Goal: Task Accomplishment & Management: Manage account settings

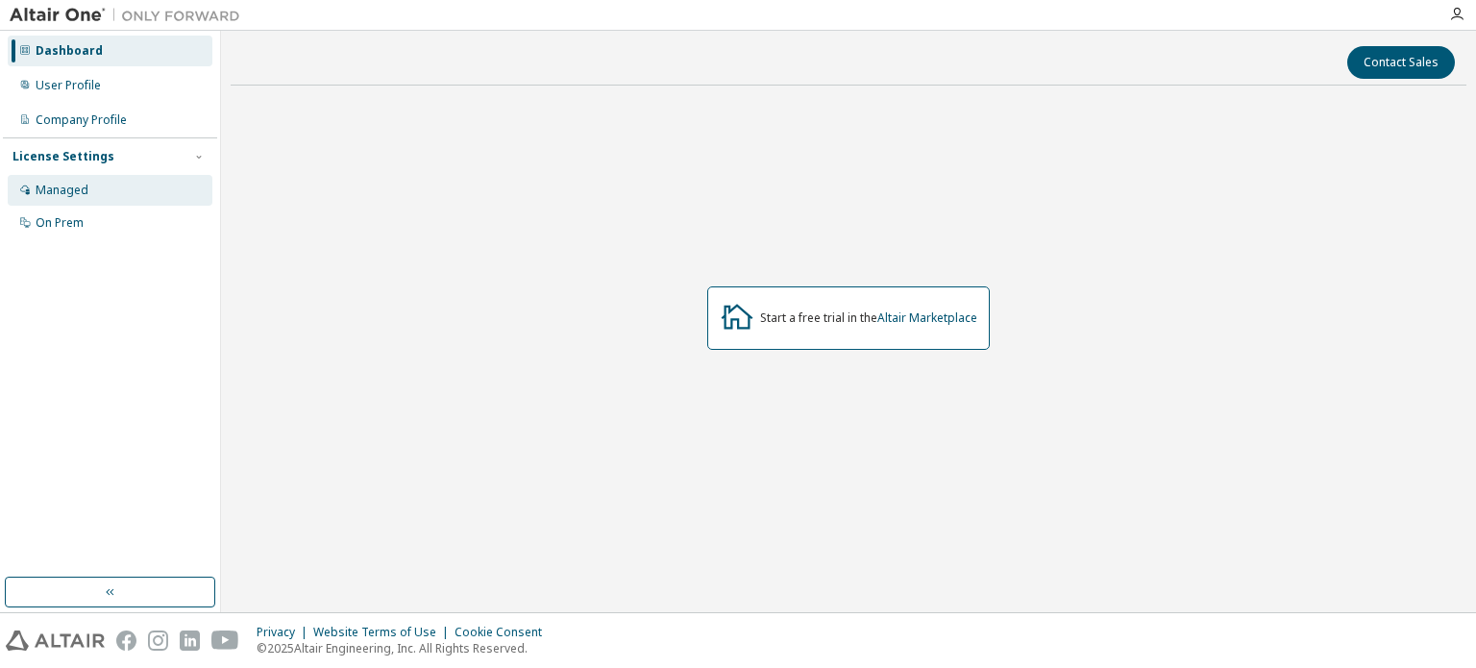
click at [159, 185] on div "Managed" at bounding box center [110, 190] width 205 height 31
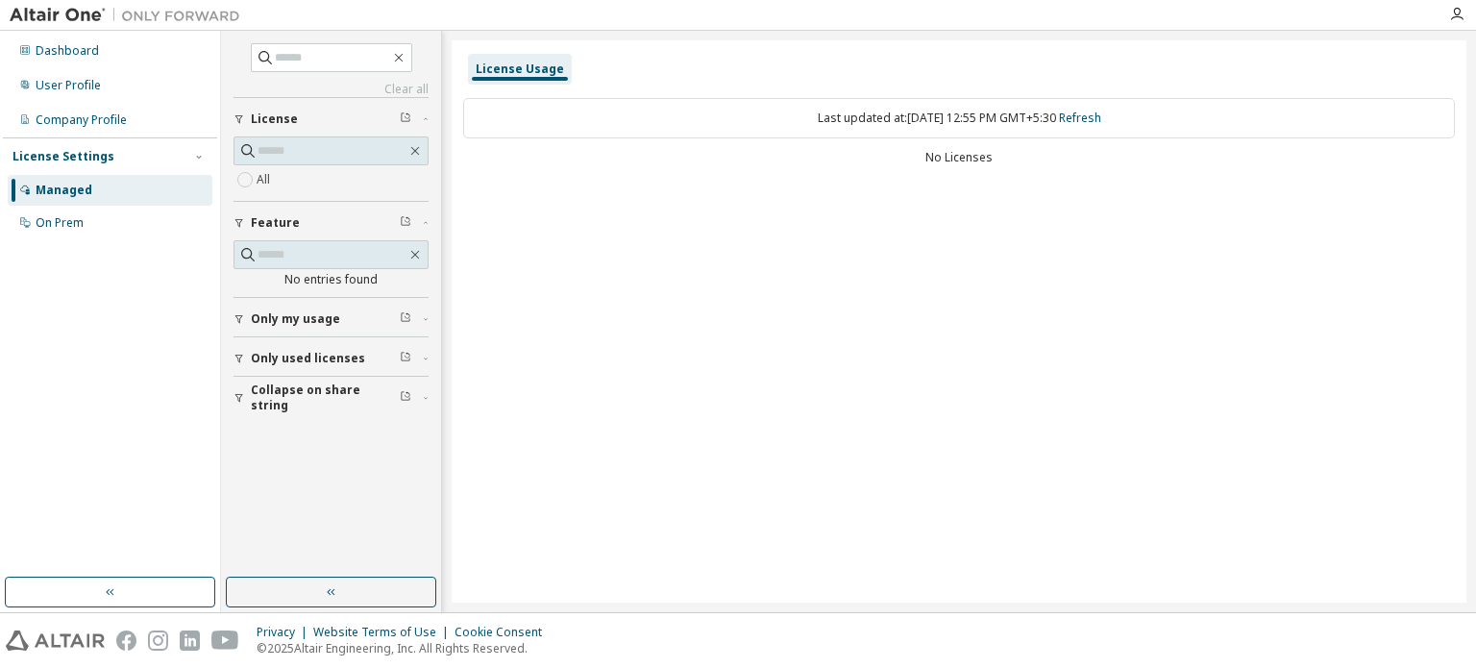
click at [338, 351] on span "Only used licenses" at bounding box center [308, 358] width 114 height 15
click at [308, 316] on span "Only my usage" at bounding box center [295, 318] width 89 height 15
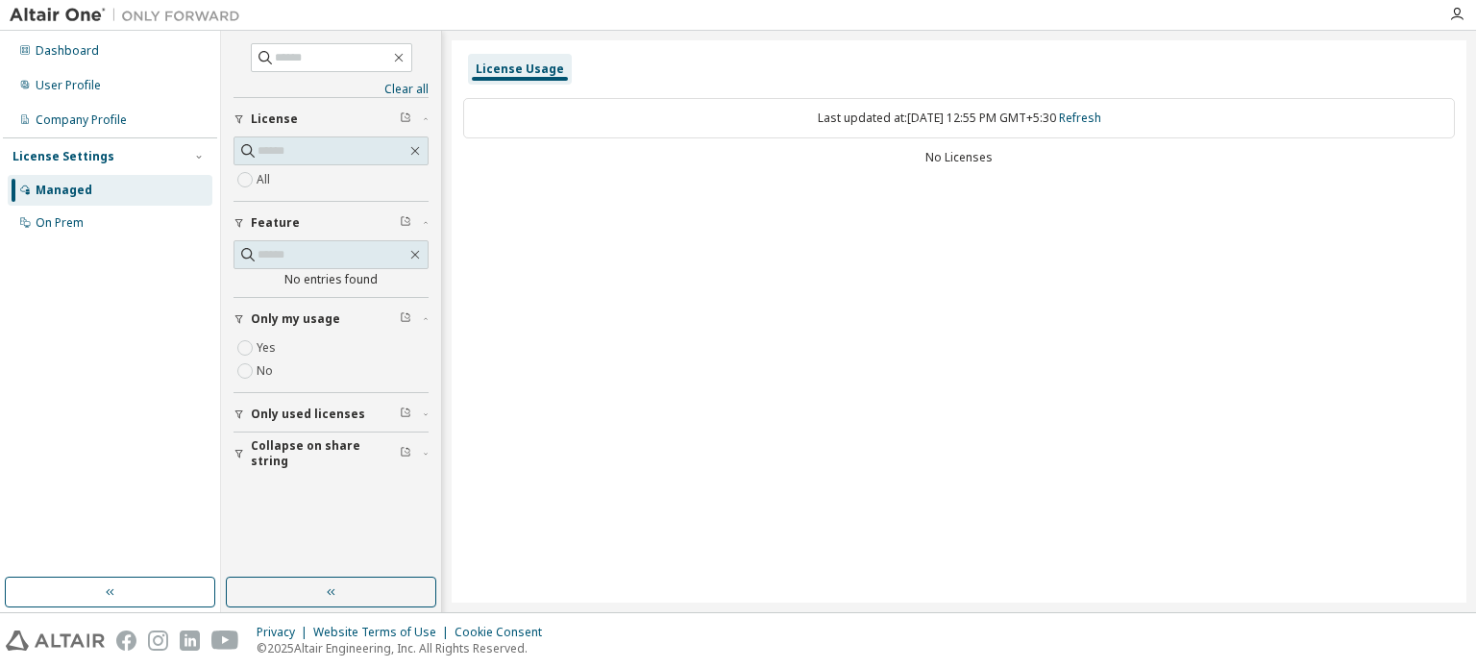
click at [312, 407] on span "Only used licenses" at bounding box center [308, 414] width 114 height 15
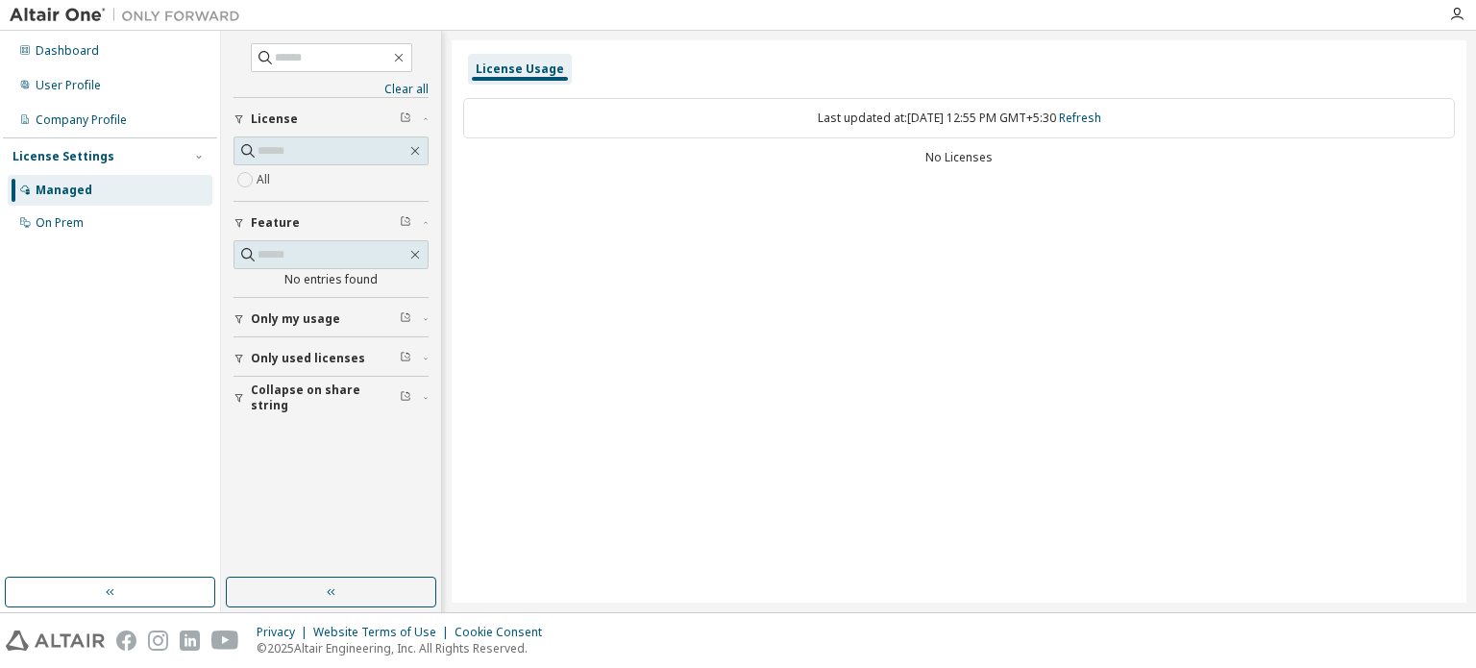
click at [311, 387] on button "Collapse on share string" at bounding box center [331, 398] width 195 height 42
click at [111, 237] on div "On Prem" at bounding box center [110, 223] width 205 height 31
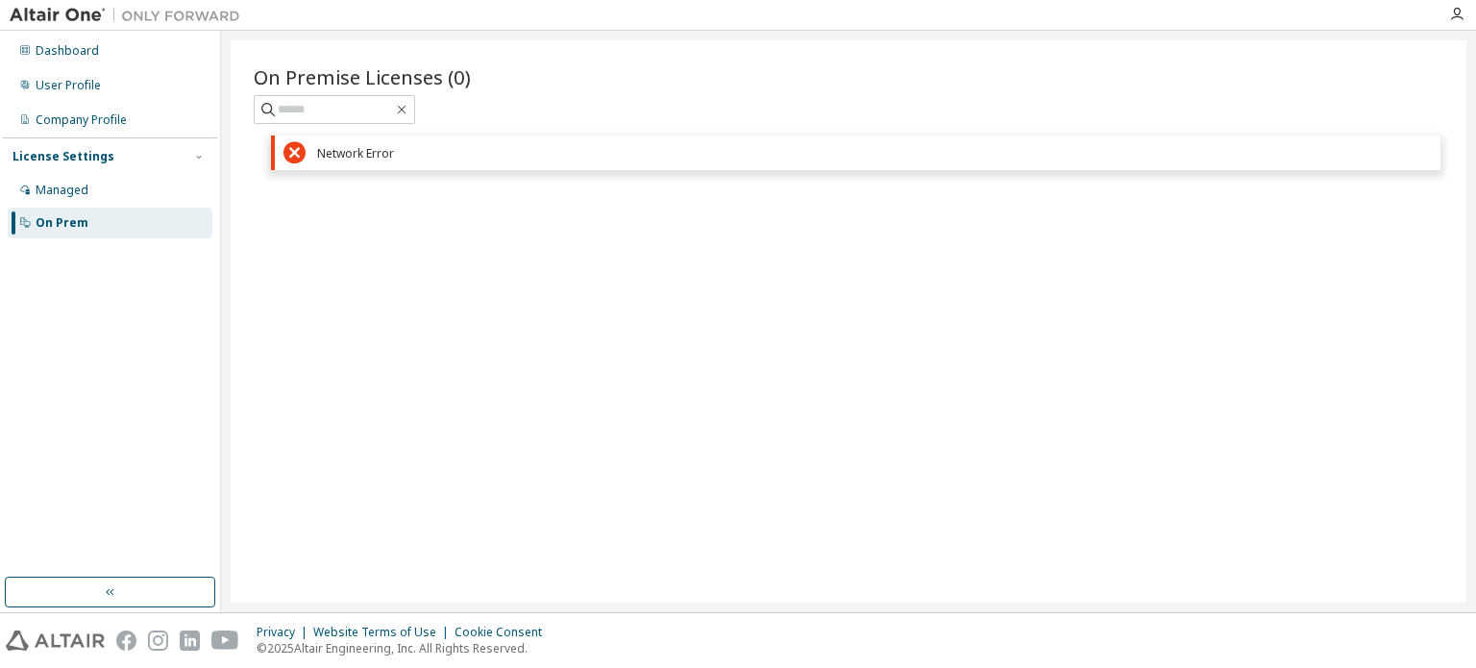
click at [336, 153] on div "Network Error" at bounding box center [874, 153] width 1115 height 14
click at [120, 196] on div "Managed" at bounding box center [110, 190] width 205 height 31
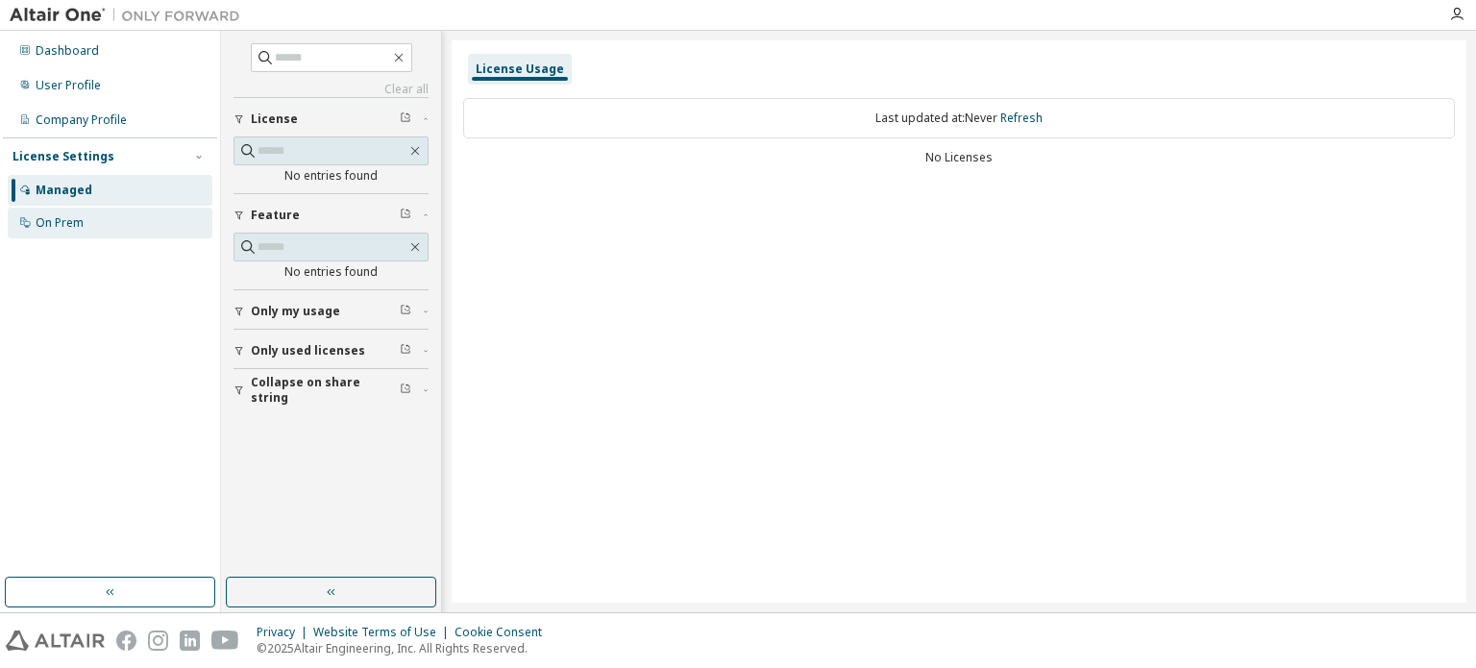
click at [123, 219] on div "On Prem" at bounding box center [110, 223] width 205 height 31
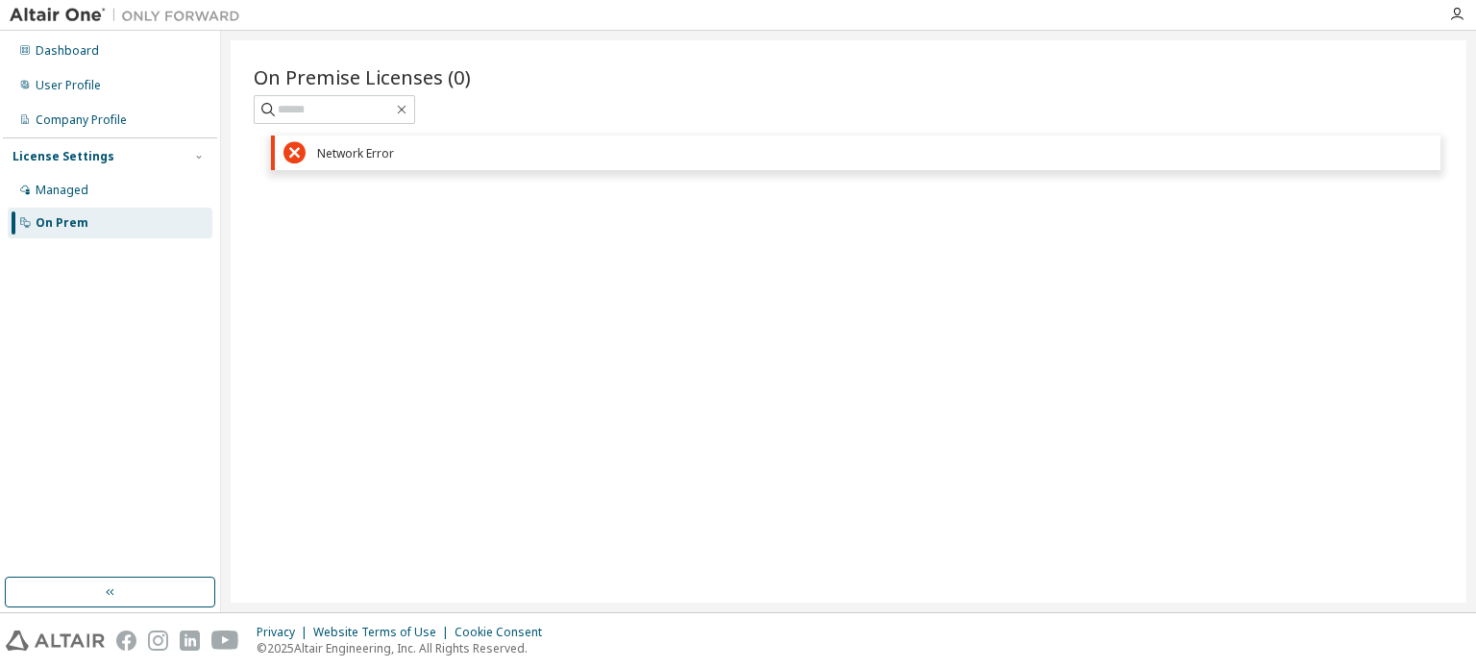
click at [861, 364] on div "On Premise Licenses (0) Clear Load Save Save As Field Operator Value Select fil…" at bounding box center [849, 321] width 1236 height 562
click at [83, 190] on div "Managed" at bounding box center [62, 190] width 53 height 15
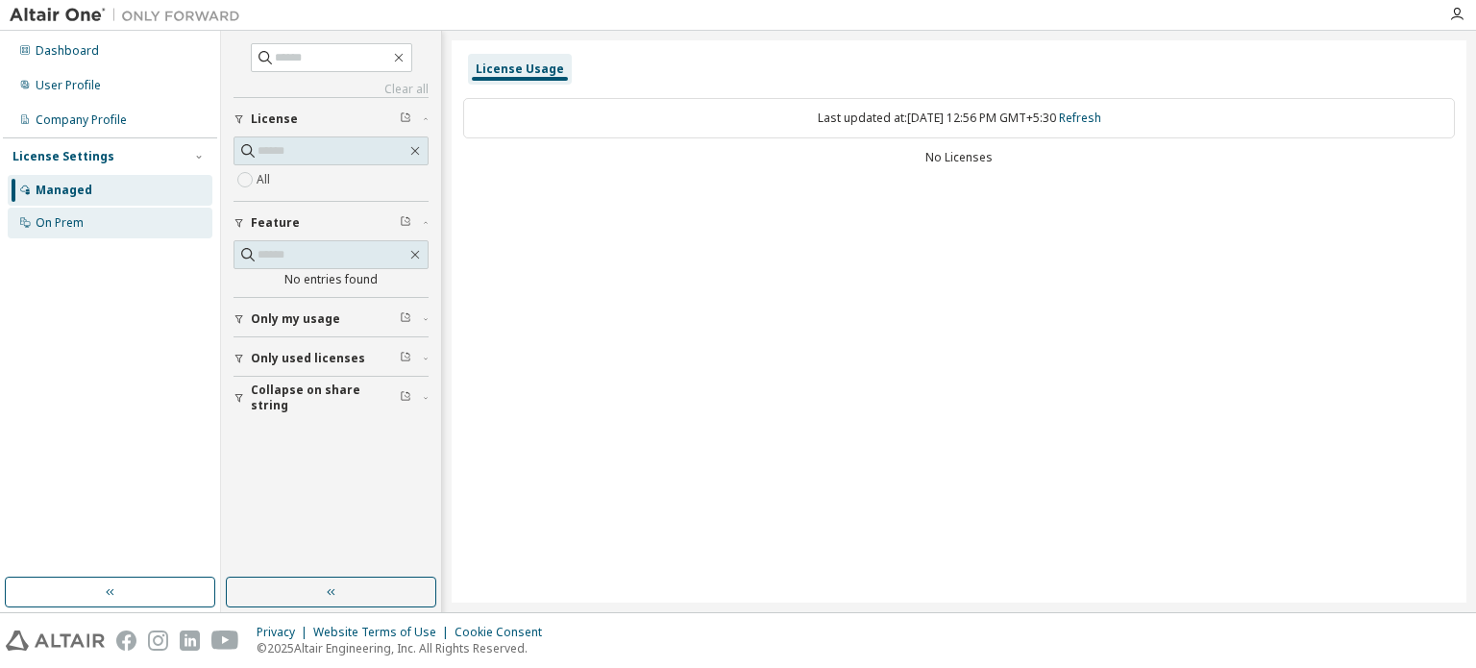
click at [88, 218] on div "On Prem" at bounding box center [110, 223] width 205 height 31
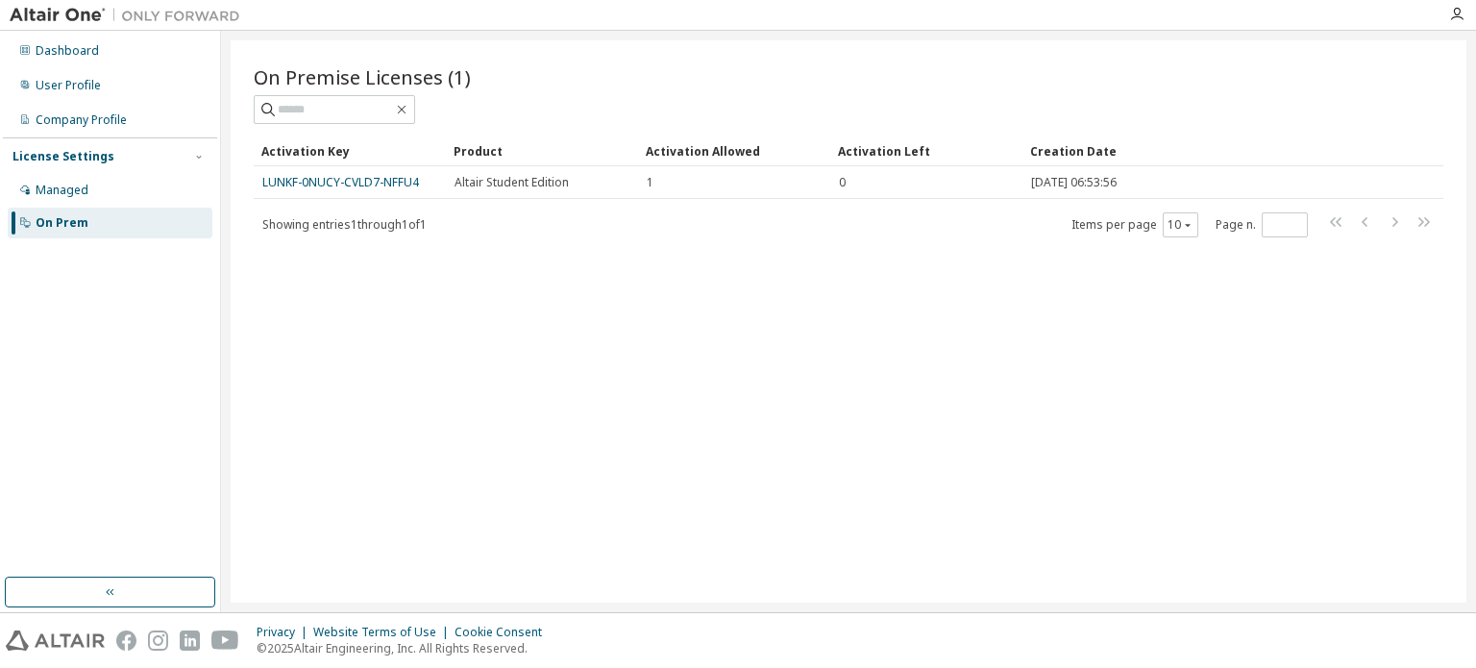
click at [88, 218] on div "On Prem" at bounding box center [110, 223] width 205 height 31
click at [311, 210] on div "Showing entries 1 through 1 of 1 Items per page 10 Page n. *" at bounding box center [849, 224] width 1190 height 28
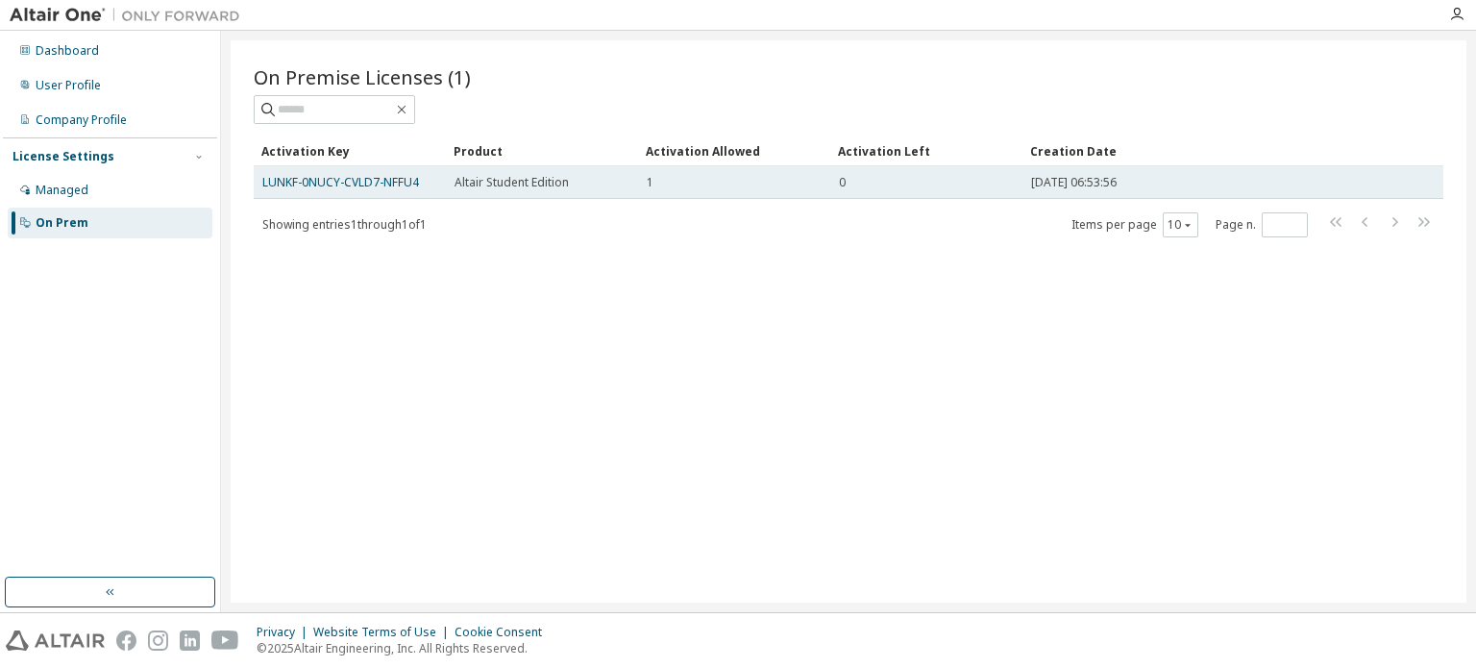
click at [307, 191] on td "LUNKF-0NUCY-CVLD7-NFFU4" at bounding box center [350, 182] width 192 height 33
click at [311, 184] on link "LUNKF-0NUCY-CVLD7-NFFU4" at bounding box center [340, 182] width 157 height 16
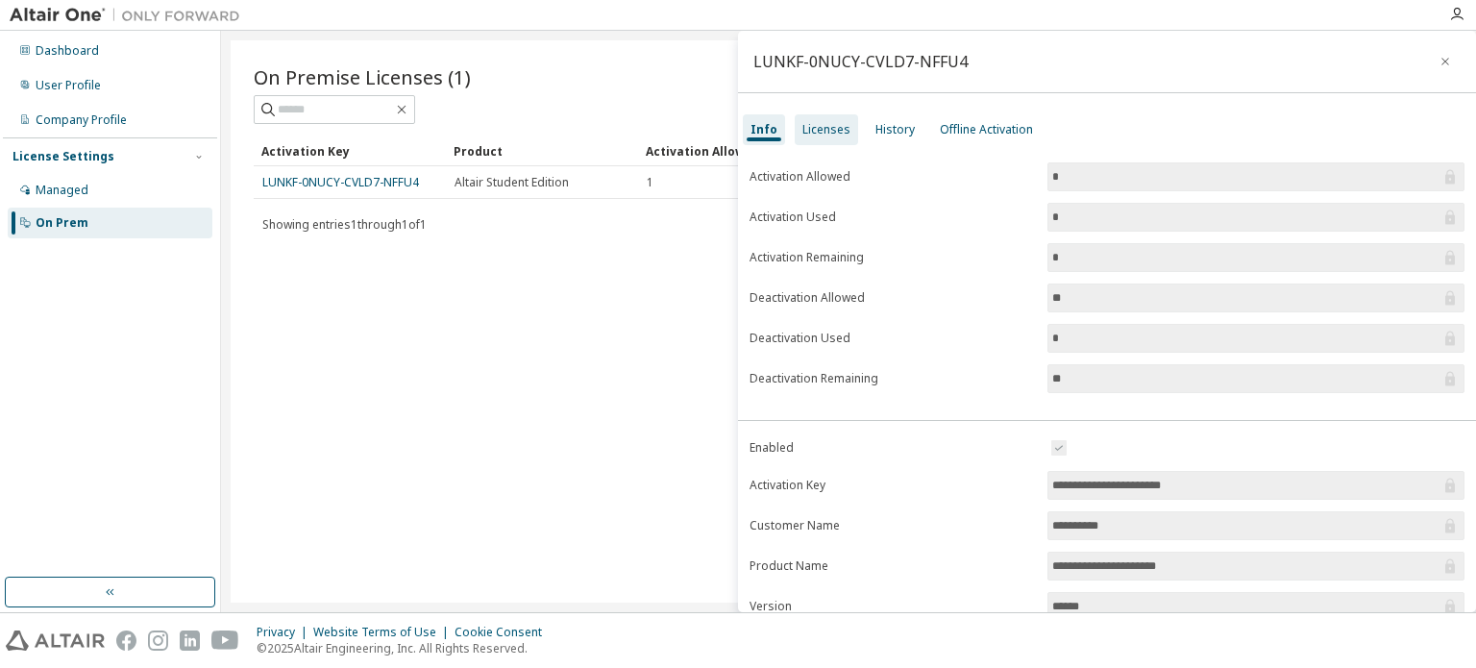
click at [829, 127] on div "Licenses" at bounding box center [827, 129] width 48 height 15
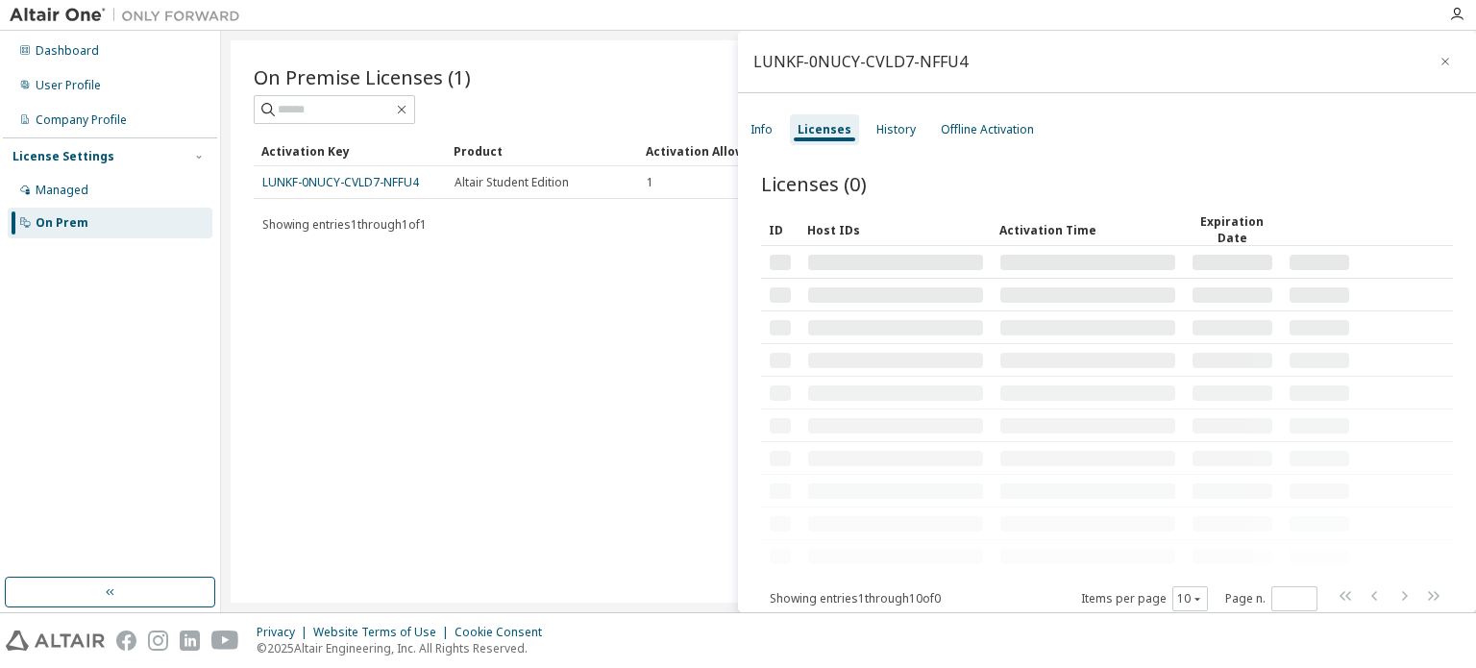
click at [829, 127] on div "Licenses" at bounding box center [825, 129] width 54 height 15
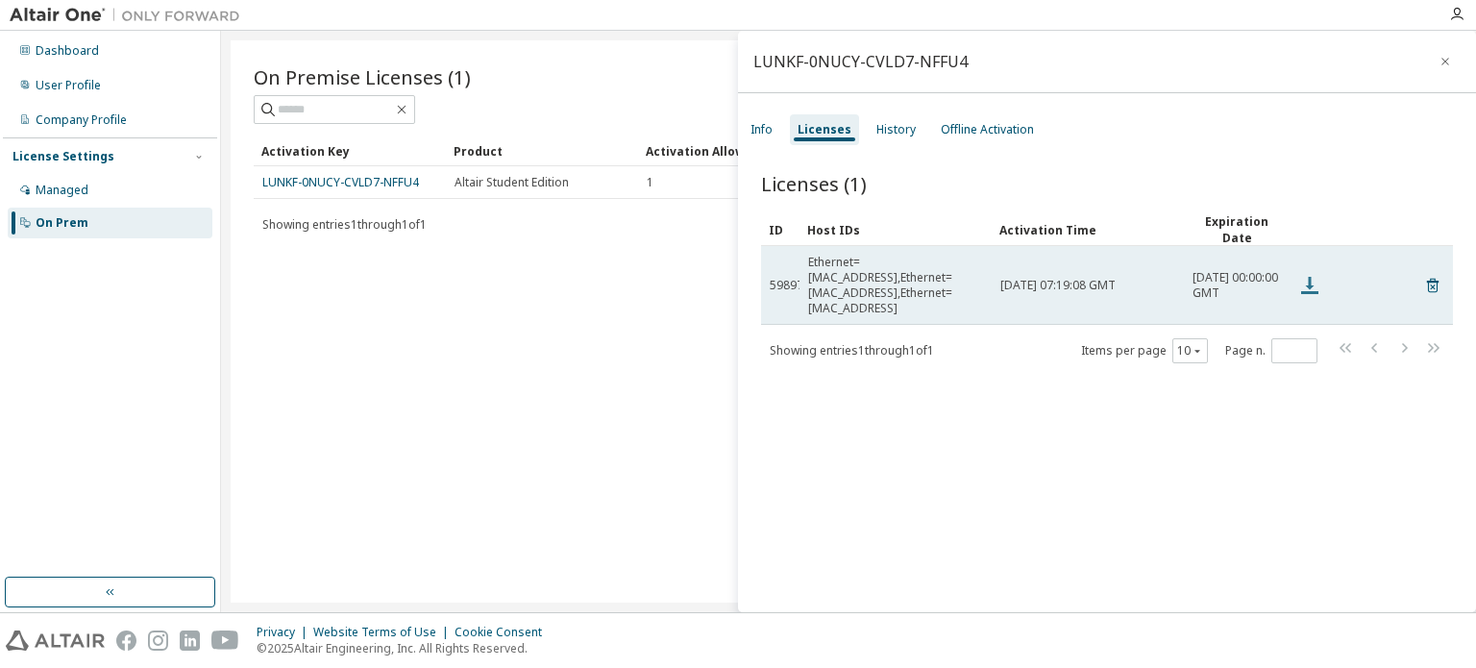
click at [1304, 277] on icon at bounding box center [1310, 285] width 23 height 23
